Goal: Transaction & Acquisition: Purchase product/service

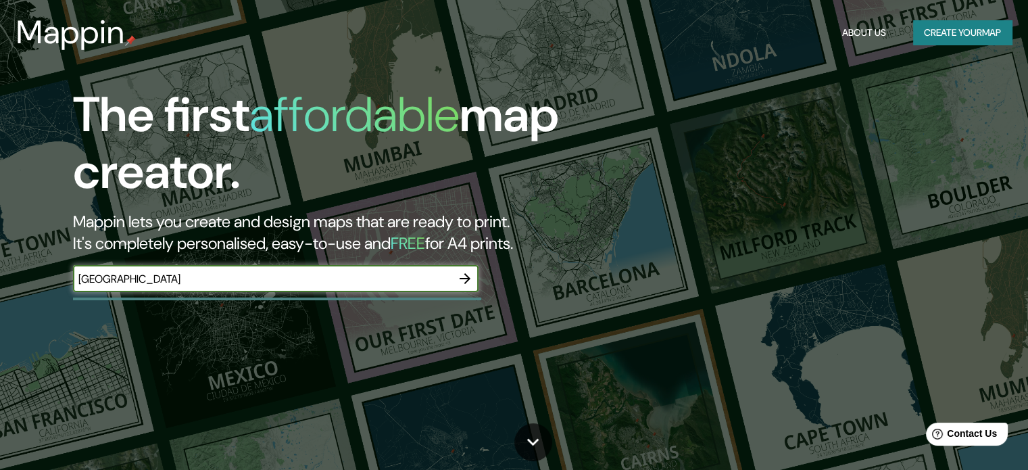
type input "[GEOGRAPHIC_DATA]"
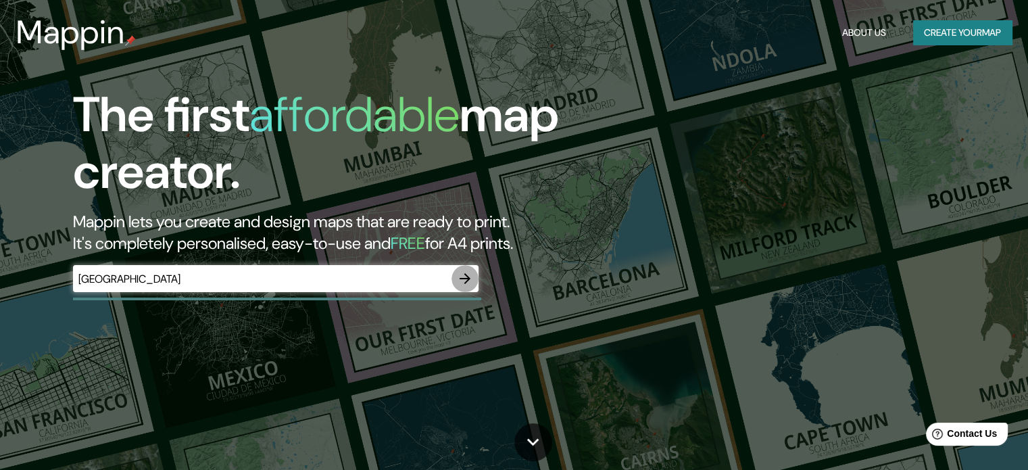
click at [465, 282] on icon "button" at bounding box center [465, 278] width 16 height 16
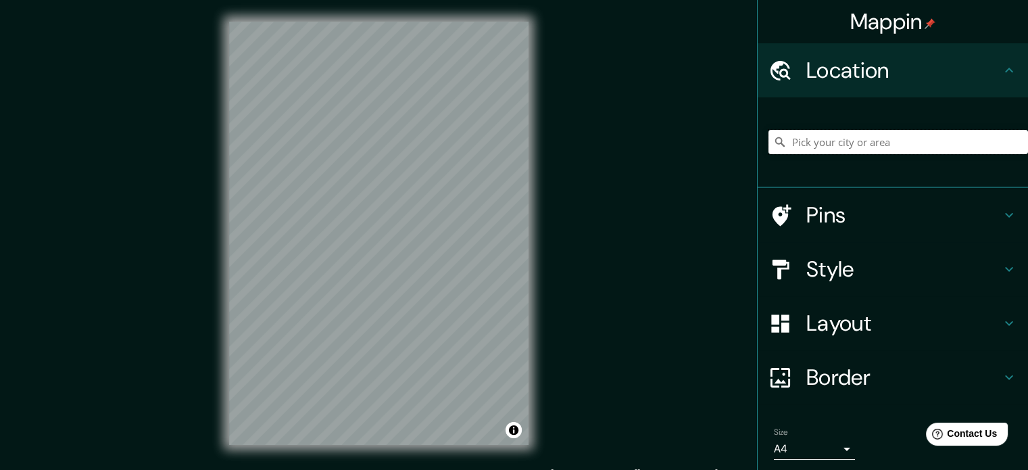
click at [895, 139] on input "Pick your city or area" at bounding box center [898, 142] width 260 height 24
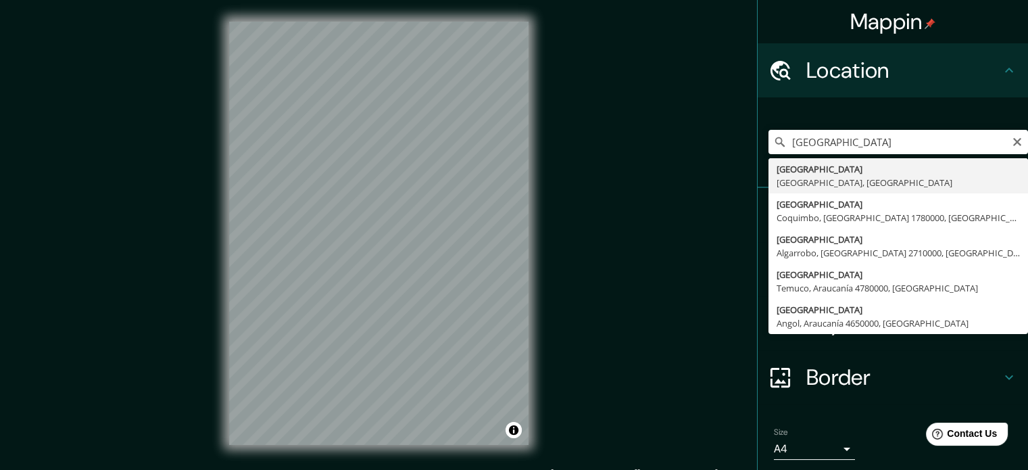
type input "[GEOGRAPHIC_DATA], [GEOGRAPHIC_DATA], [GEOGRAPHIC_DATA]"
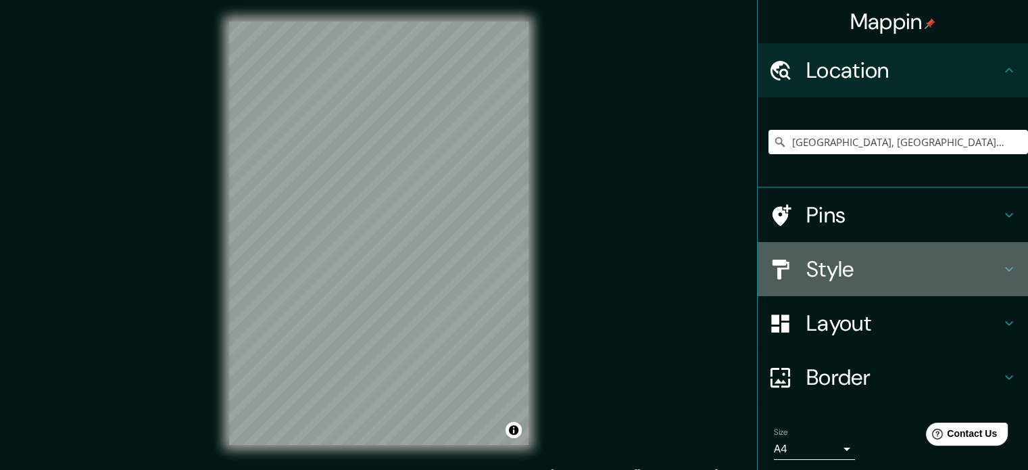
click at [858, 276] on h4 "Style" at bounding box center [903, 268] width 195 height 27
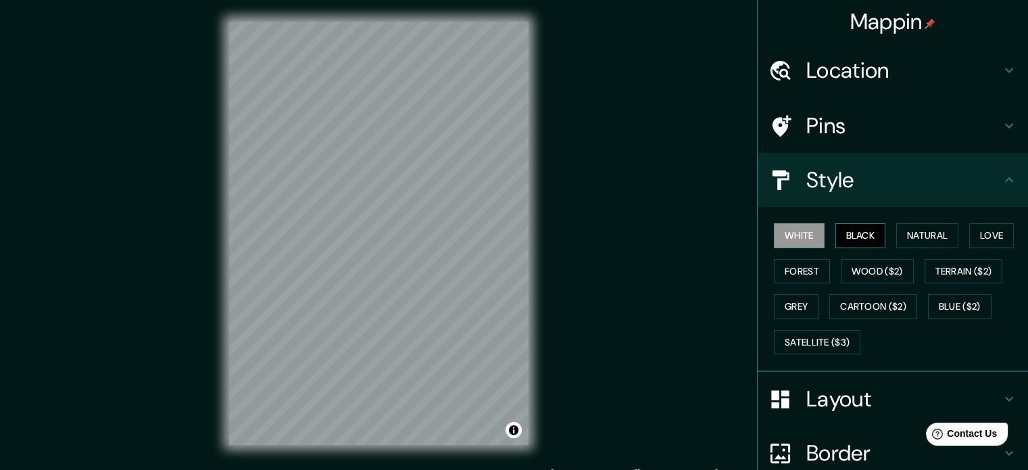
click at [849, 239] on button "Black" at bounding box center [860, 235] width 51 height 25
click at [916, 238] on button "Natural" at bounding box center [927, 235] width 62 height 25
